Goal: Transaction & Acquisition: Book appointment/travel/reservation

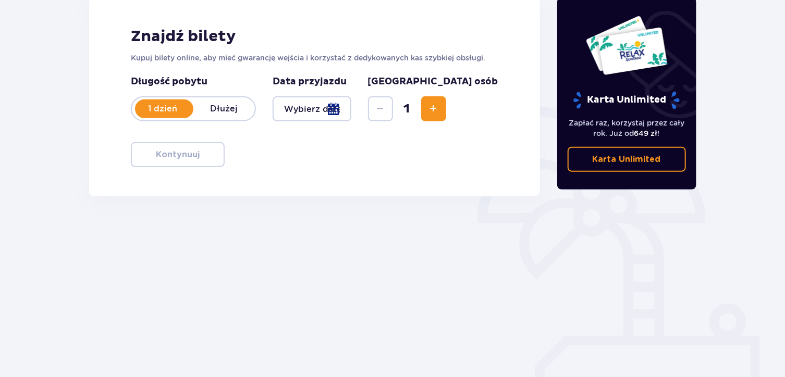
scroll to position [154, 0]
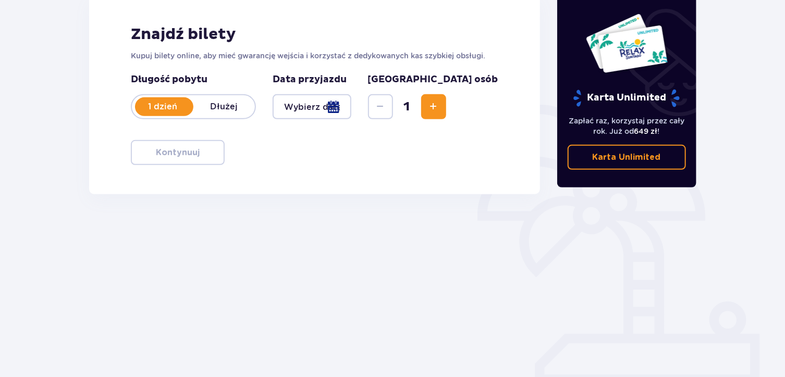
click at [348, 105] on div at bounding box center [312, 106] width 79 height 25
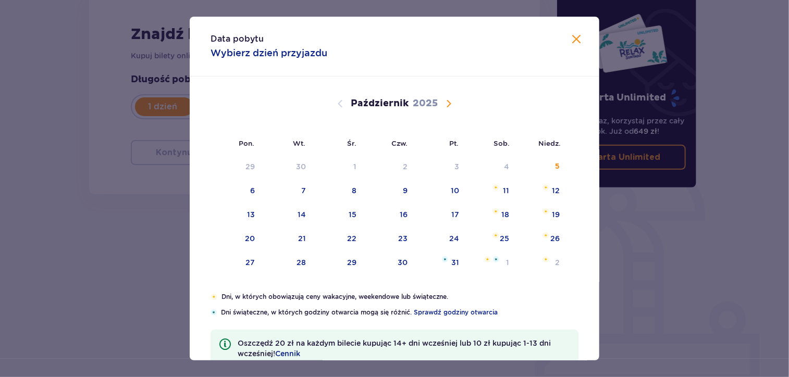
click at [587, 38] on div "Data pobytu Wybierz dzień przyjazdu" at bounding box center [395, 47] width 410 height 60
click at [578, 43] on span "Zamknij" at bounding box center [576, 39] width 13 height 13
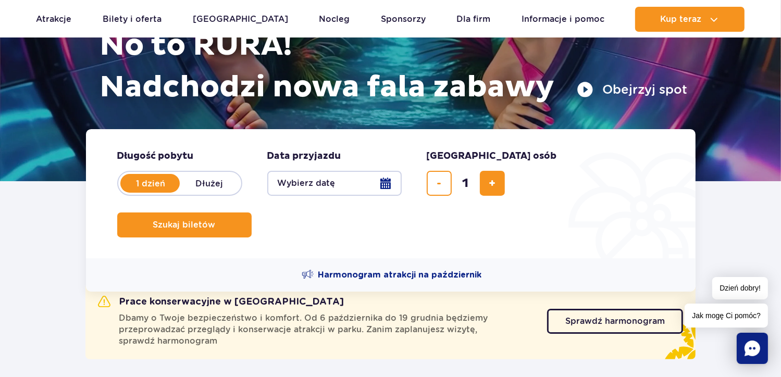
scroll to position [146, 0]
click at [393, 191] on button "Wybierz datę" at bounding box center [334, 183] width 134 height 25
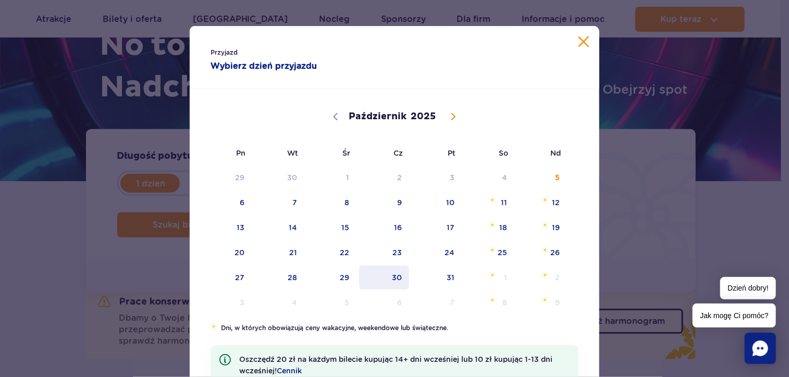
click at [404, 275] on span "30" at bounding box center [384, 278] width 53 height 24
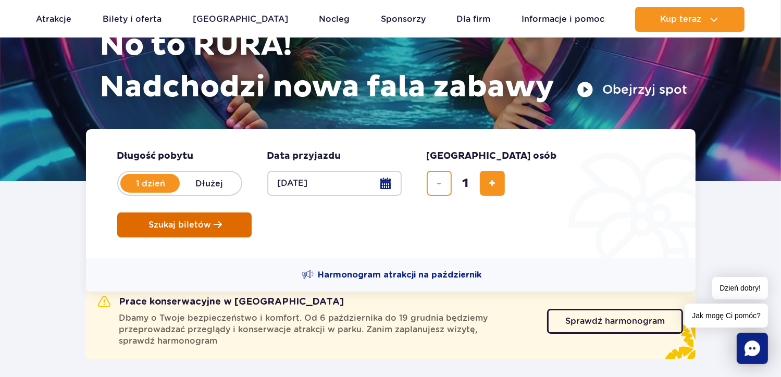
click at [212, 220] on span "Szukaj biletów" at bounding box center [180, 224] width 63 height 9
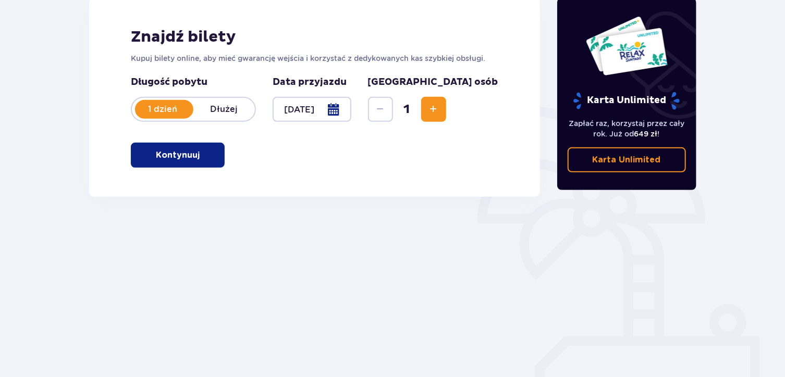
scroll to position [154, 0]
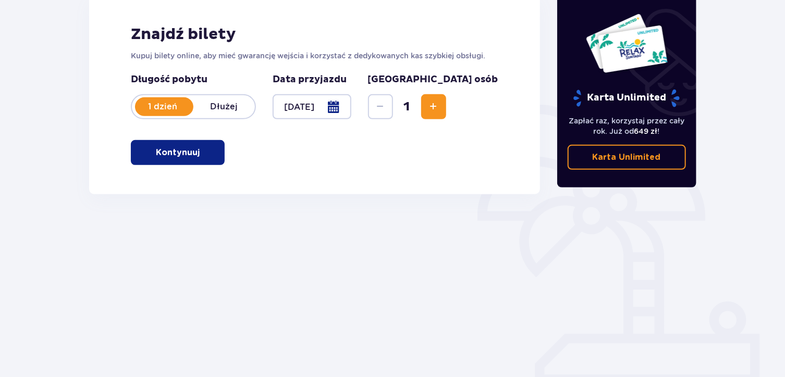
click at [203, 150] on span "button" at bounding box center [201, 152] width 13 height 13
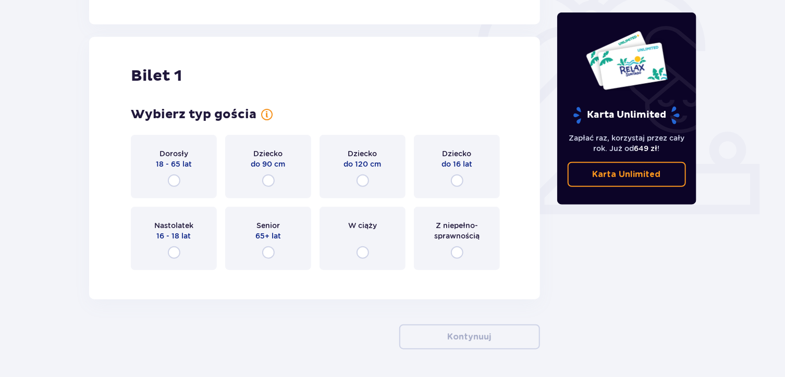
scroll to position [348, 0]
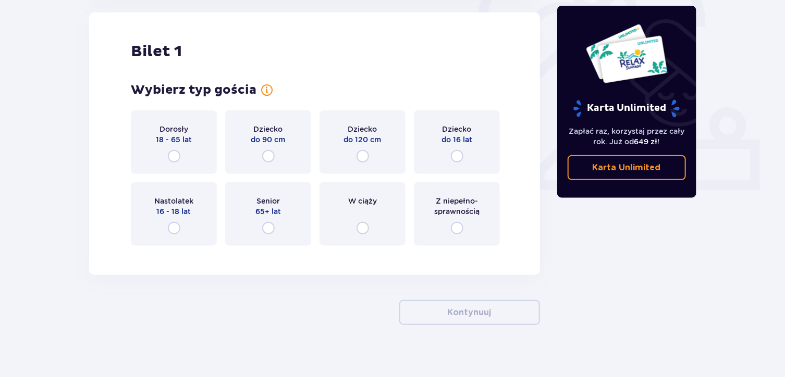
click at [203, 150] on div "Dorosły 18 - 65 lat" at bounding box center [174, 142] width 86 height 64
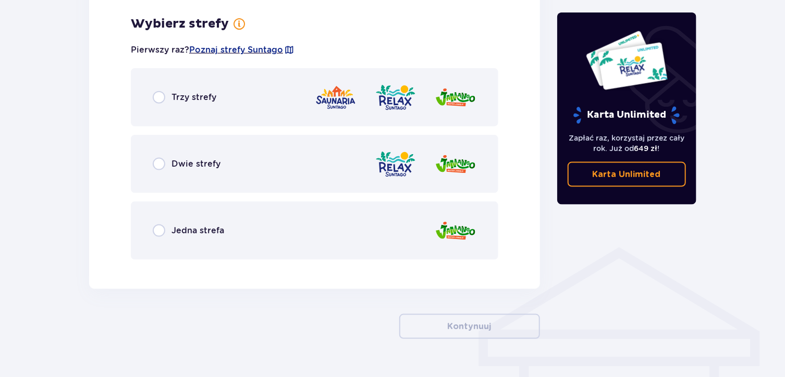
scroll to position [602, 0]
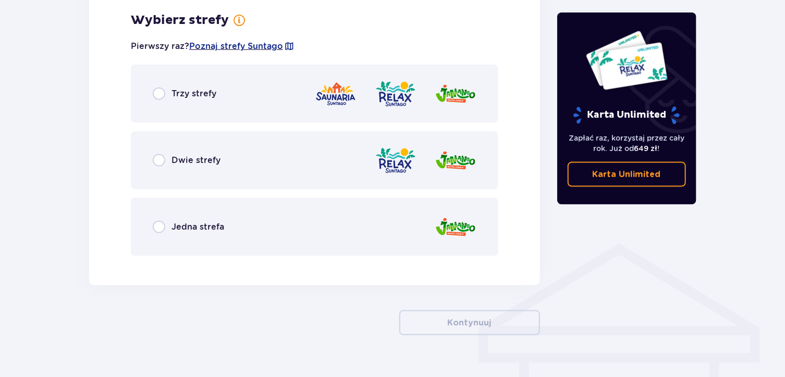
click at [278, 110] on div "Trzy strefy" at bounding box center [314, 94] width 367 height 58
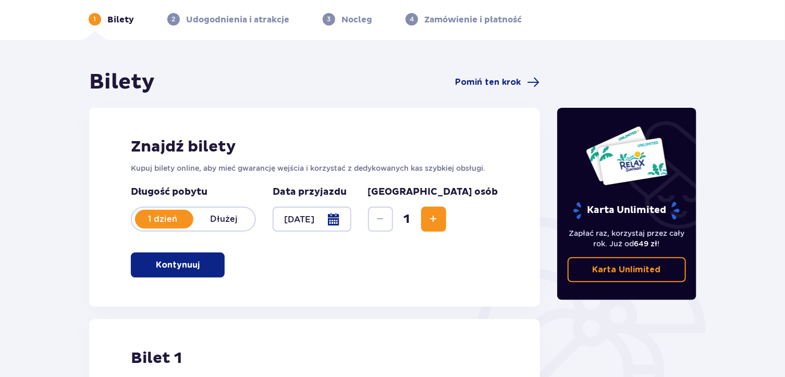
scroll to position [0, 0]
